Goal: Navigation & Orientation: Find specific page/section

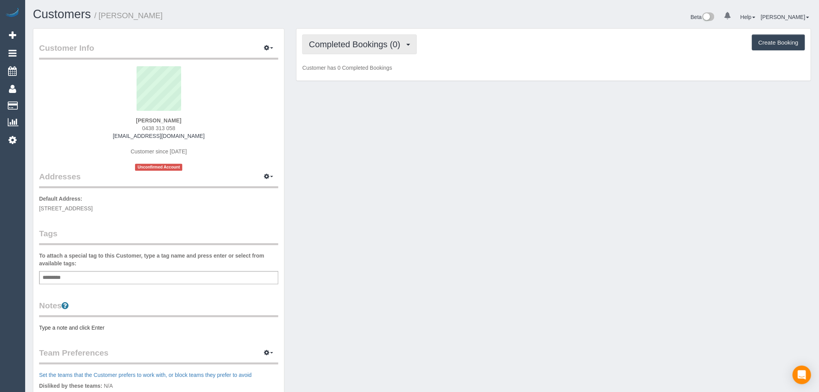
click at [401, 41] on span "Completed Bookings (0)" at bounding box center [356, 45] width 95 height 10
click at [378, 70] on link "Upcoming Bookings (1)" at bounding box center [343, 72] width 81 height 10
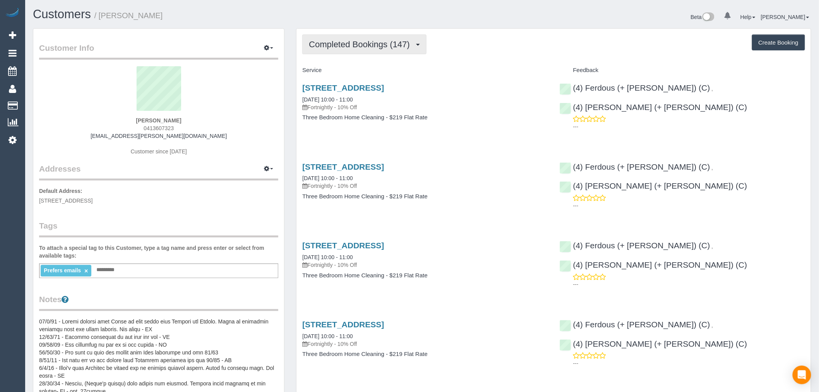
click at [366, 43] on span "Completed Bookings (147)" at bounding box center [361, 45] width 105 height 10
click at [462, 45] on div "Completed Bookings (147) Completed Bookings (147) Upcoming Bookings (11) Cancel…" at bounding box center [553, 44] width 503 height 20
click at [407, 45] on span "Completed Bookings (147)" at bounding box center [361, 45] width 105 height 10
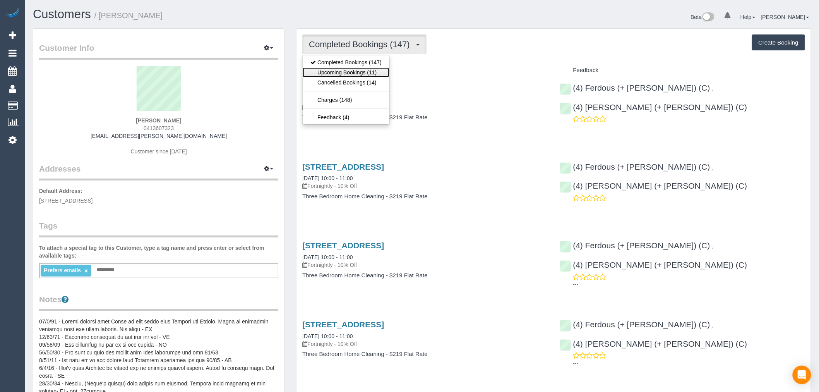
click at [380, 74] on link "Upcoming Bookings (11)" at bounding box center [346, 72] width 87 height 10
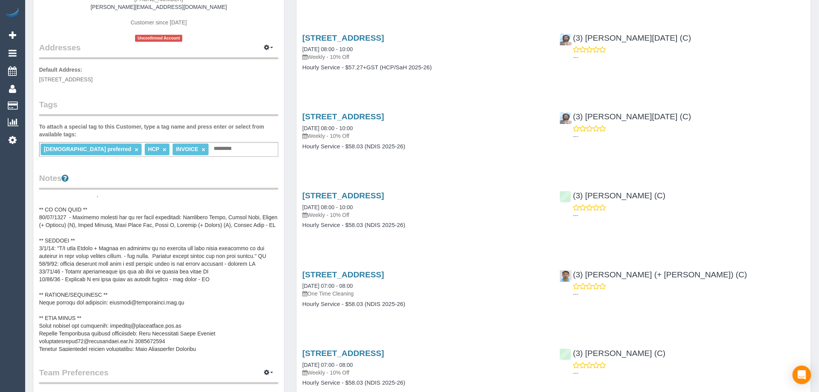
scroll to position [154, 0]
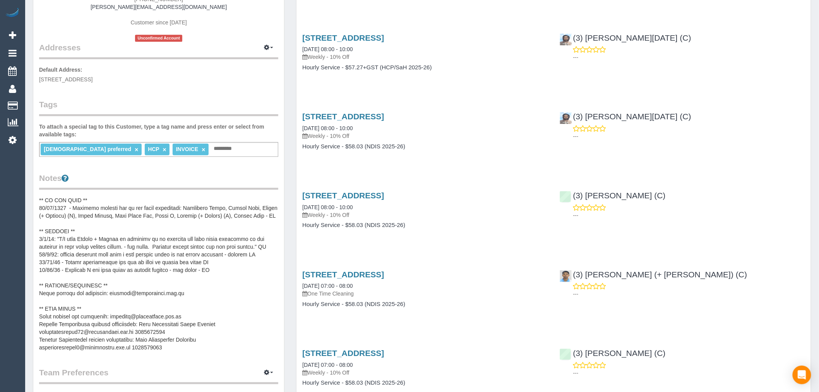
click at [91, 333] on pre at bounding box center [158, 273] width 239 height 155
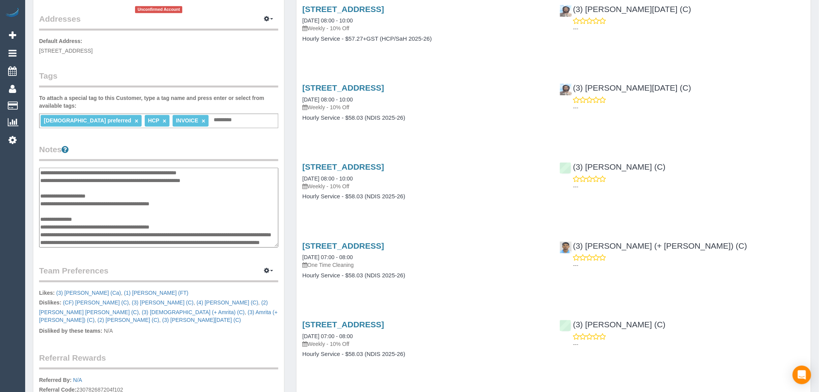
scroll to position [172, 0]
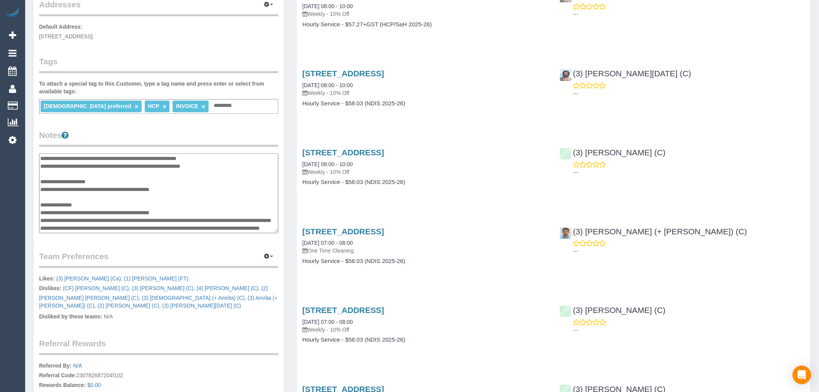
click at [83, 209] on textarea at bounding box center [158, 193] width 239 height 80
drag, startPoint x: 180, startPoint y: 228, endPoint x: 40, endPoint y: 220, distance: 140.0
click at [40, 220] on textarea at bounding box center [158, 193] width 239 height 80
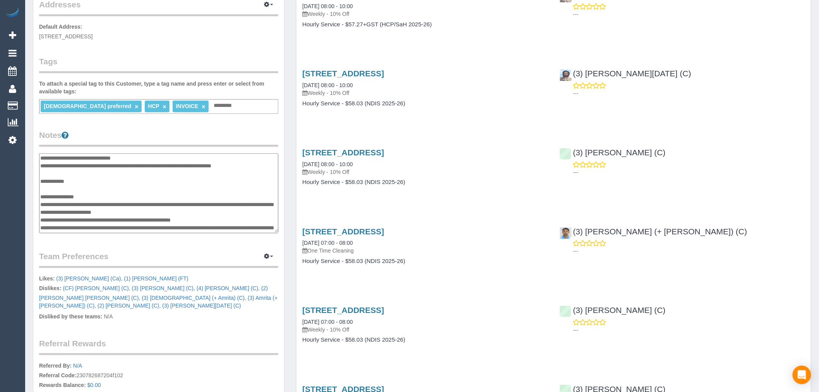
scroll to position [0, 0]
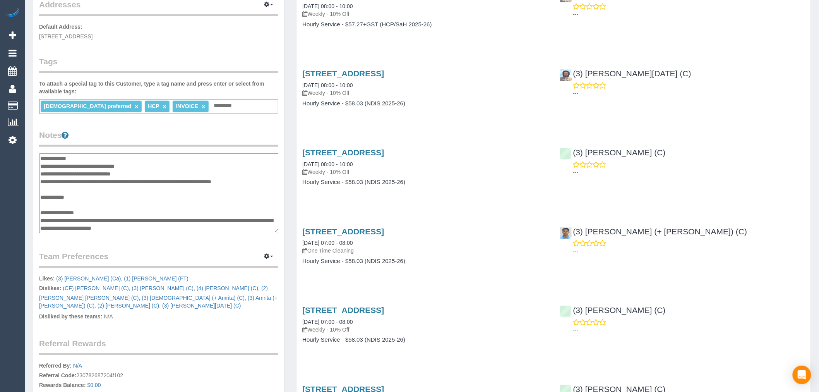
drag, startPoint x: 40, startPoint y: 165, endPoint x: 74, endPoint y: 166, distance: 34.1
click at [74, 166] on textarea at bounding box center [158, 193] width 239 height 80
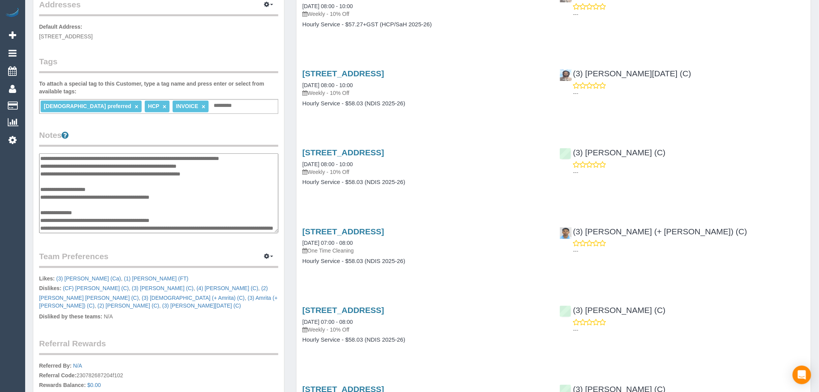
scroll to position [232, 0]
drag, startPoint x: 173, startPoint y: 217, endPoint x: 138, endPoint y: 217, distance: 34.5
click at [138, 217] on textarea at bounding box center [158, 193] width 239 height 80
click at [183, 201] on textarea at bounding box center [158, 193] width 239 height 80
click at [184, 213] on textarea at bounding box center [158, 193] width 239 height 80
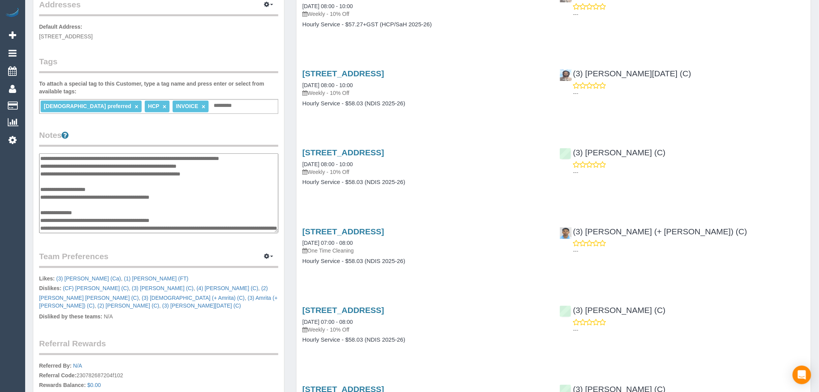
drag, startPoint x: 218, startPoint y: 212, endPoint x: 182, endPoint y: 208, distance: 36.2
click at [182, 208] on textarea at bounding box center [158, 193] width 239 height 80
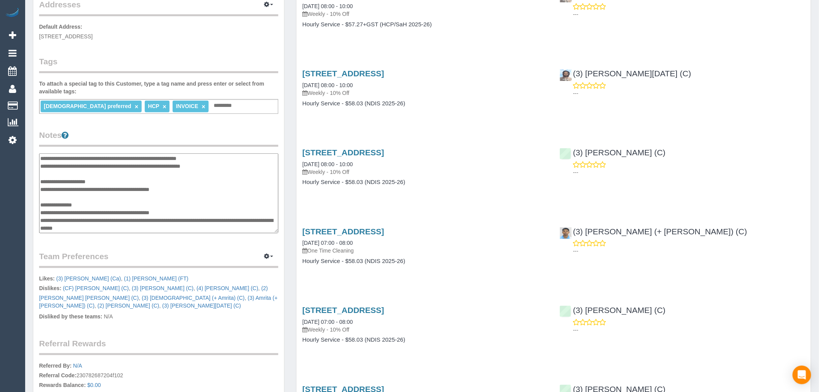
type textarea "**********"
click at [363, 201] on div "9 Kurrajong Road, Delahey, VIC 3037 03/09/2025 08:00 - 10:00 Weekly - 10% Off H…" at bounding box center [425, 171] width 257 height 60
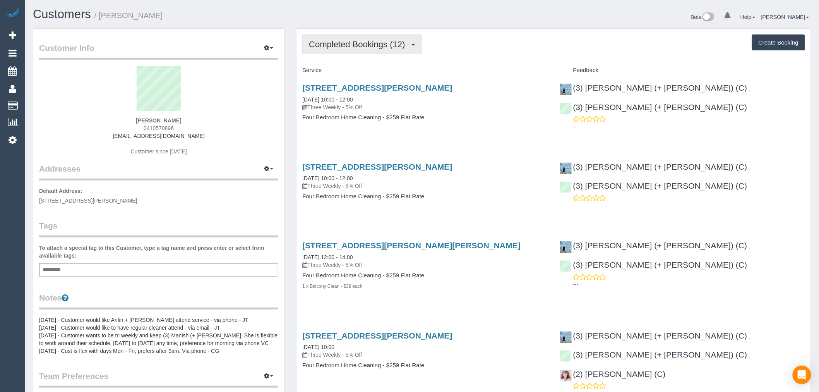
click at [397, 46] on span "Completed Bookings (12)" at bounding box center [359, 45] width 100 height 10
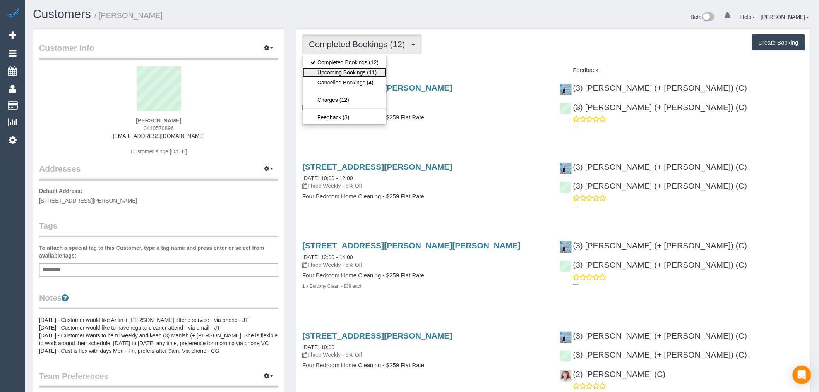
click at [380, 74] on link "Upcoming Bookings (11)" at bounding box center [345, 72] width 84 height 10
